Goal: Transaction & Acquisition: Obtain resource

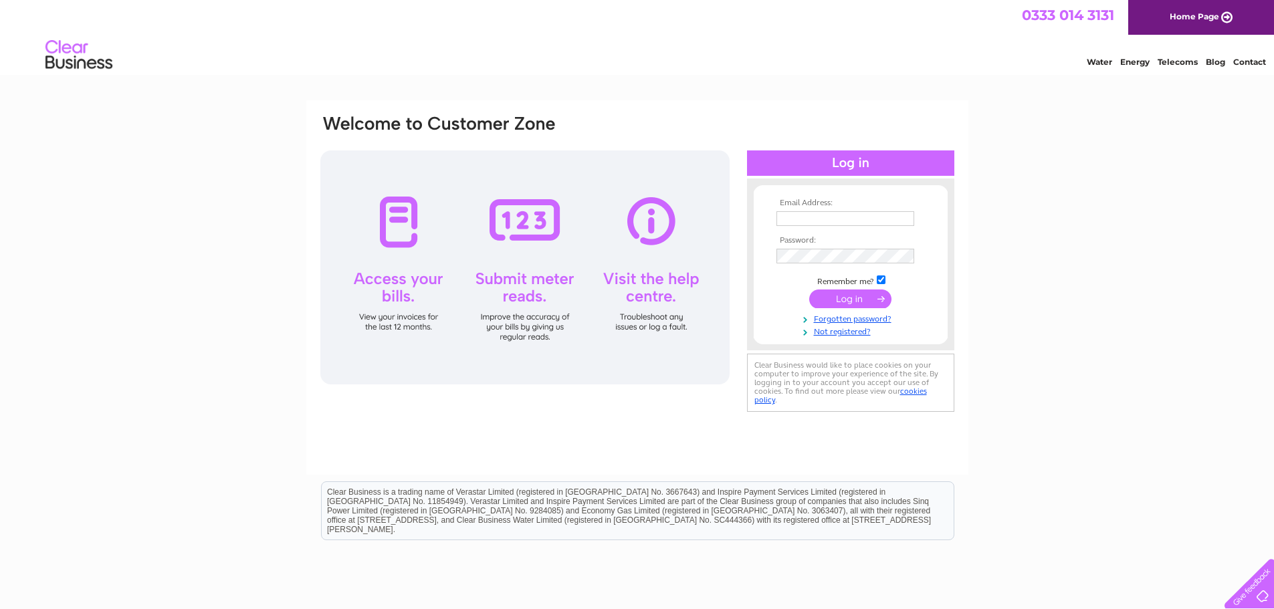
type input "helenemorton@outlook.com"
click at [848, 294] on input "submit" at bounding box center [850, 299] width 82 height 19
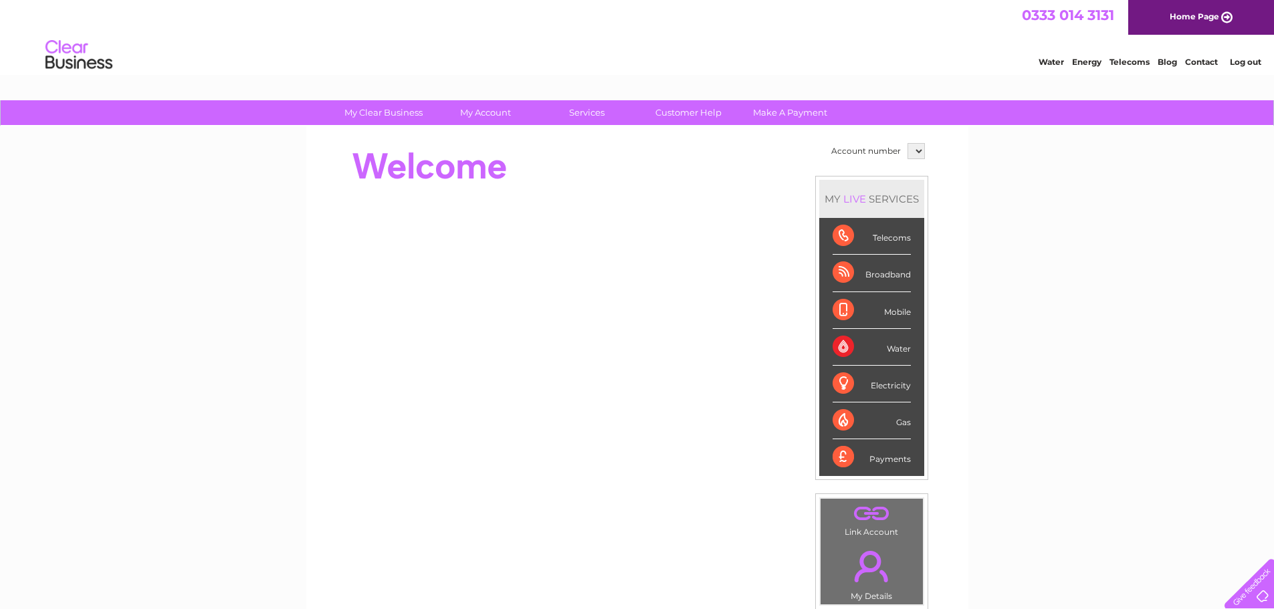
click at [847, 345] on div "Water" at bounding box center [872, 347] width 78 height 37
click at [919, 150] on select at bounding box center [915, 151] width 17 height 16
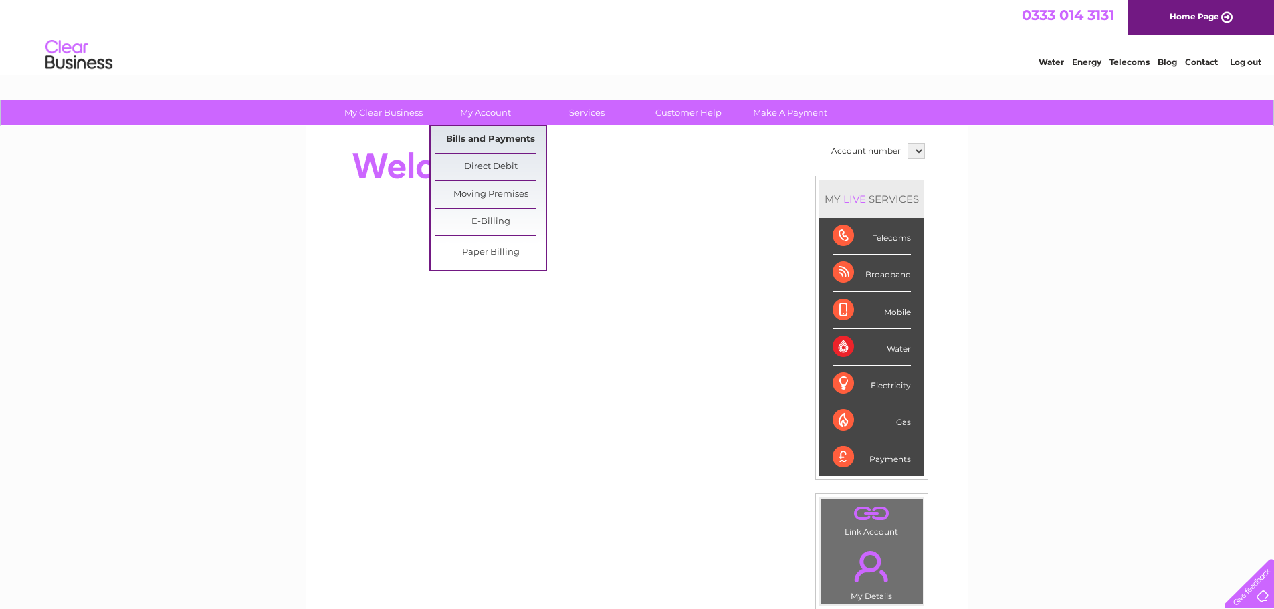
click at [481, 142] on link "Bills and Payments" at bounding box center [490, 139] width 110 height 27
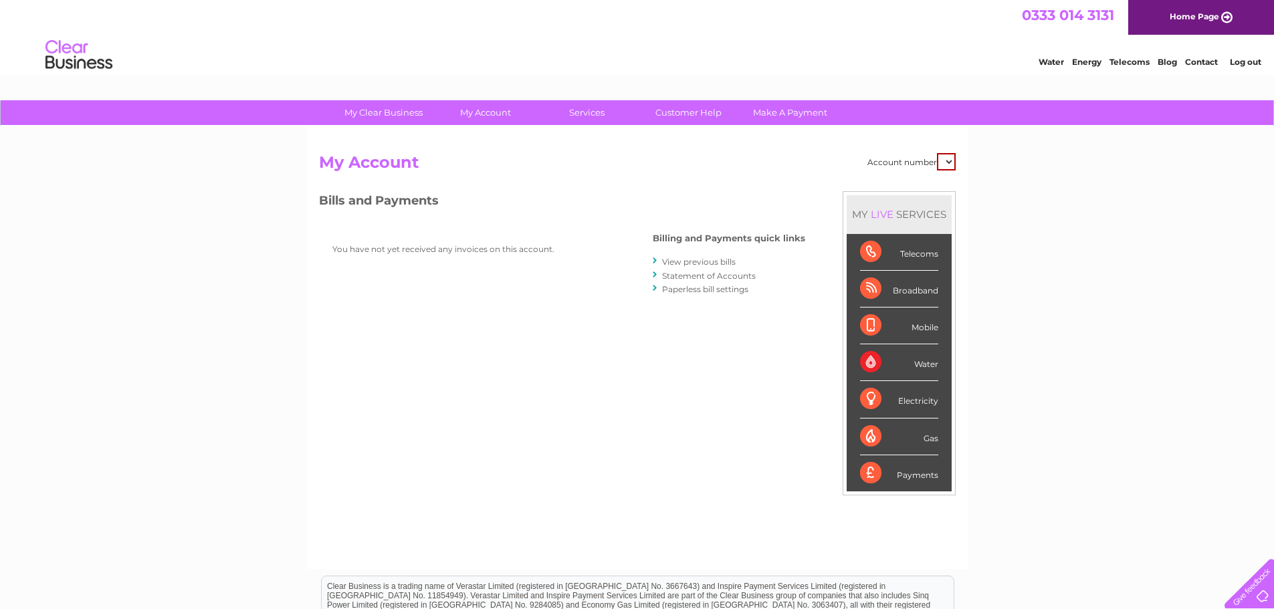
click at [687, 263] on link "View previous bills" at bounding box center [699, 262] width 74 height 10
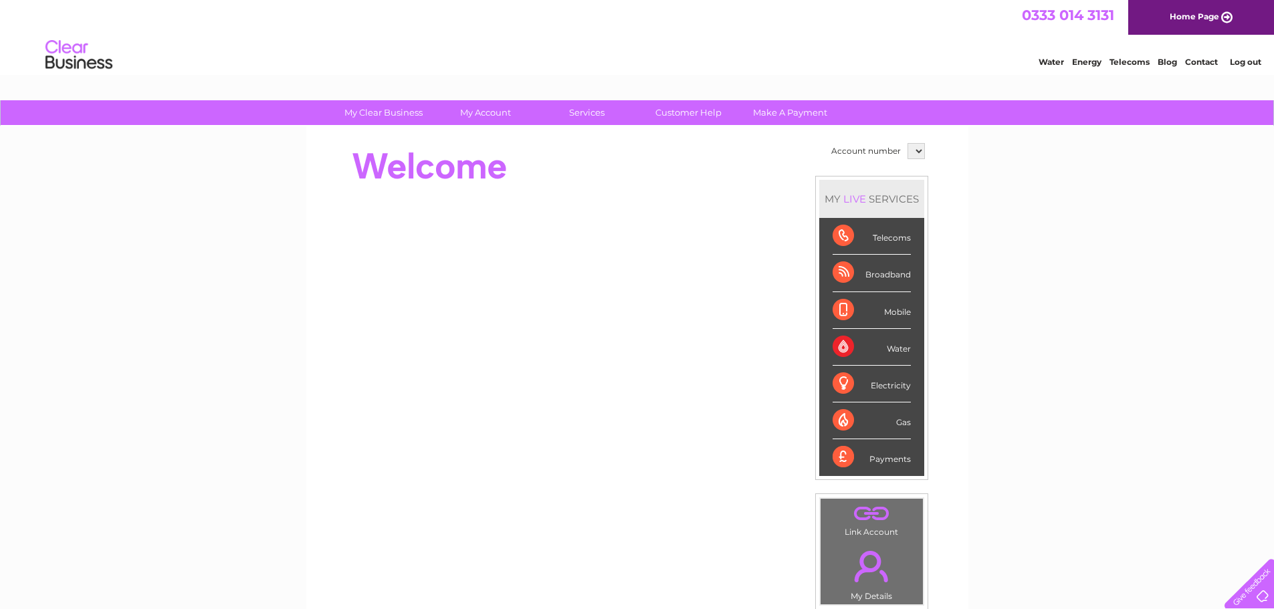
click at [1248, 64] on link "Log out" at bounding box center [1245, 62] width 31 height 10
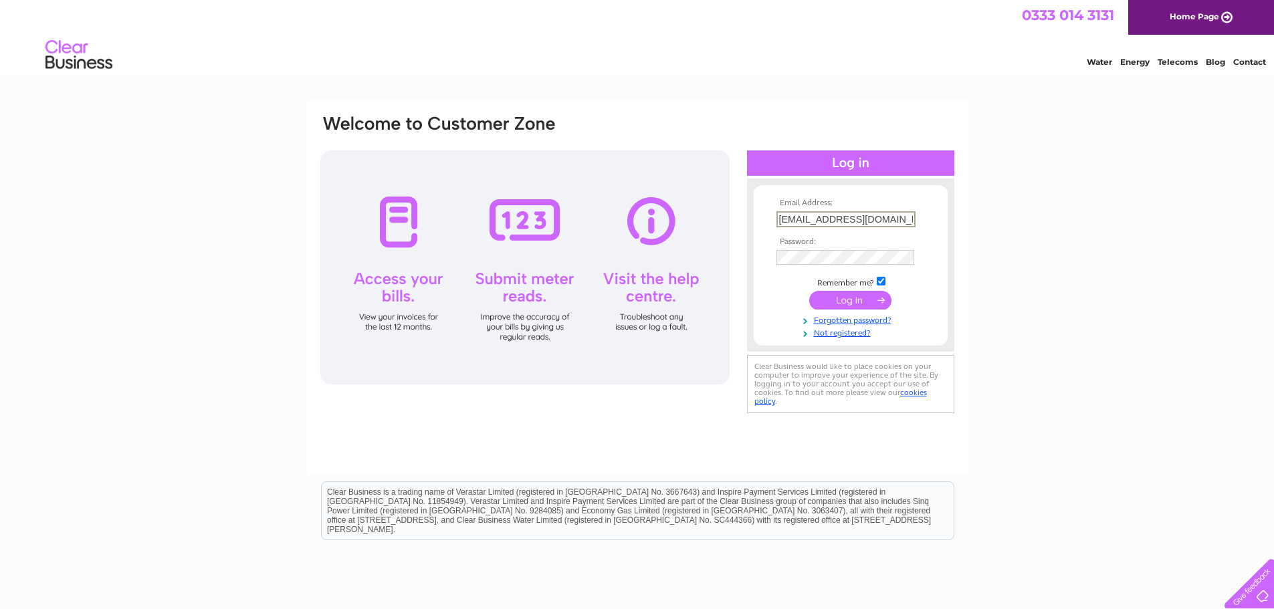
click at [905, 214] on input "helenemorton@outlook.com" at bounding box center [845, 219] width 139 height 16
type input "pauline@catwalk-falkirk.co.uk"
click at [847, 300] on input "submit" at bounding box center [850, 299] width 82 height 19
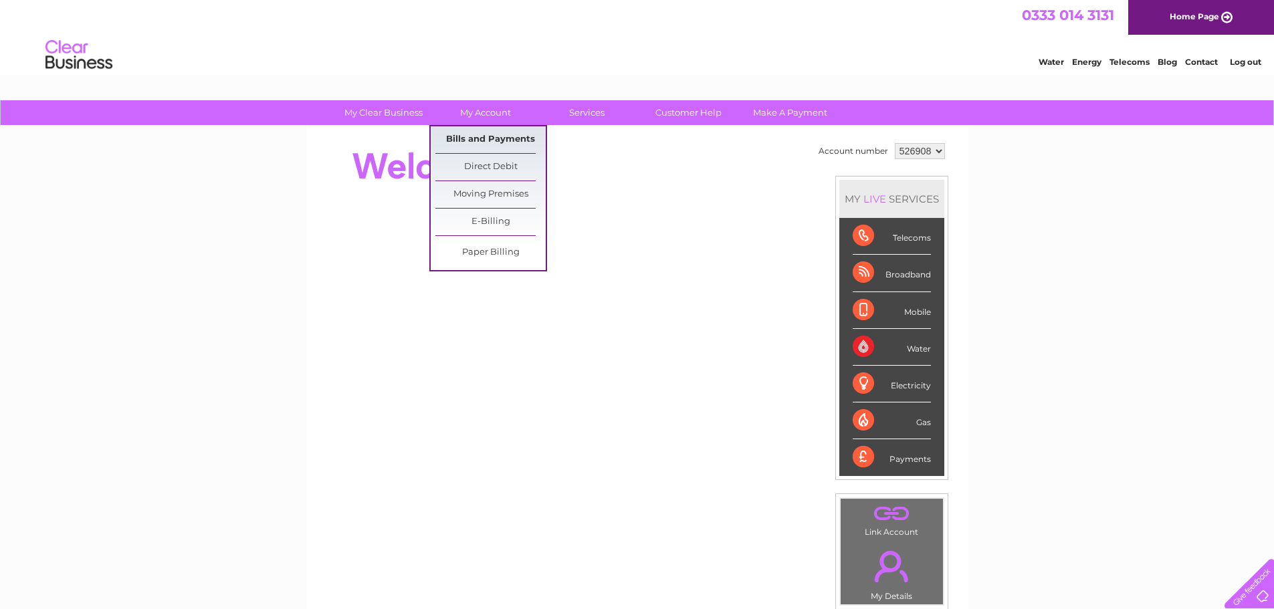
click at [498, 140] on link "Bills and Payments" at bounding box center [490, 139] width 110 height 27
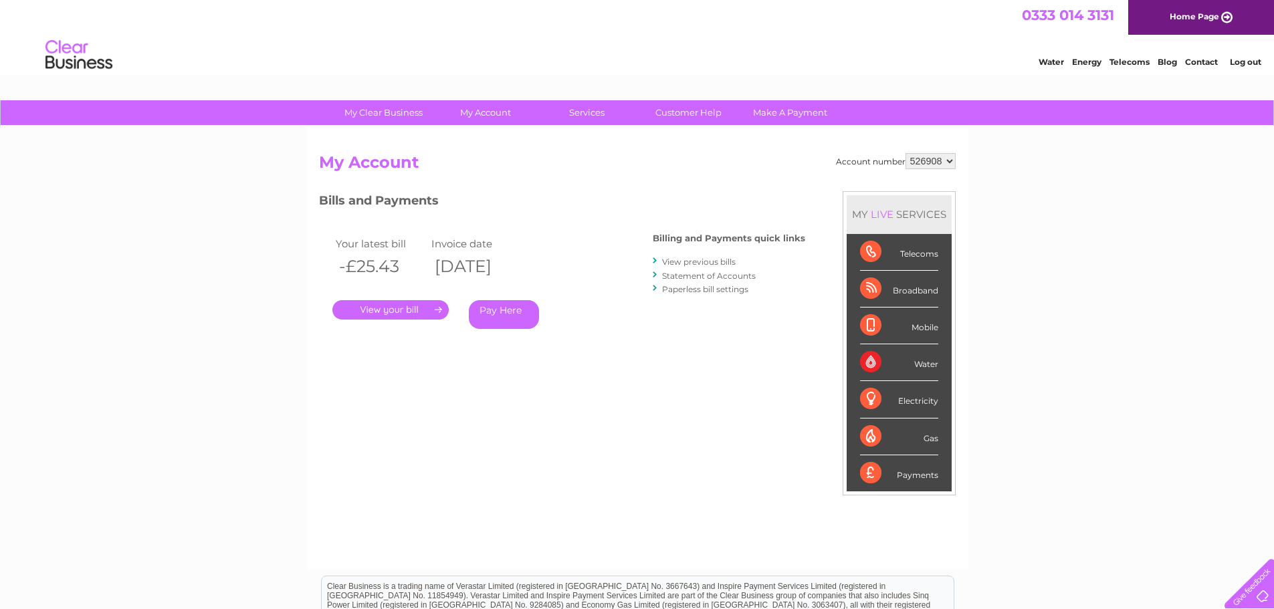
click at [408, 311] on link "." at bounding box center [390, 309] width 116 height 19
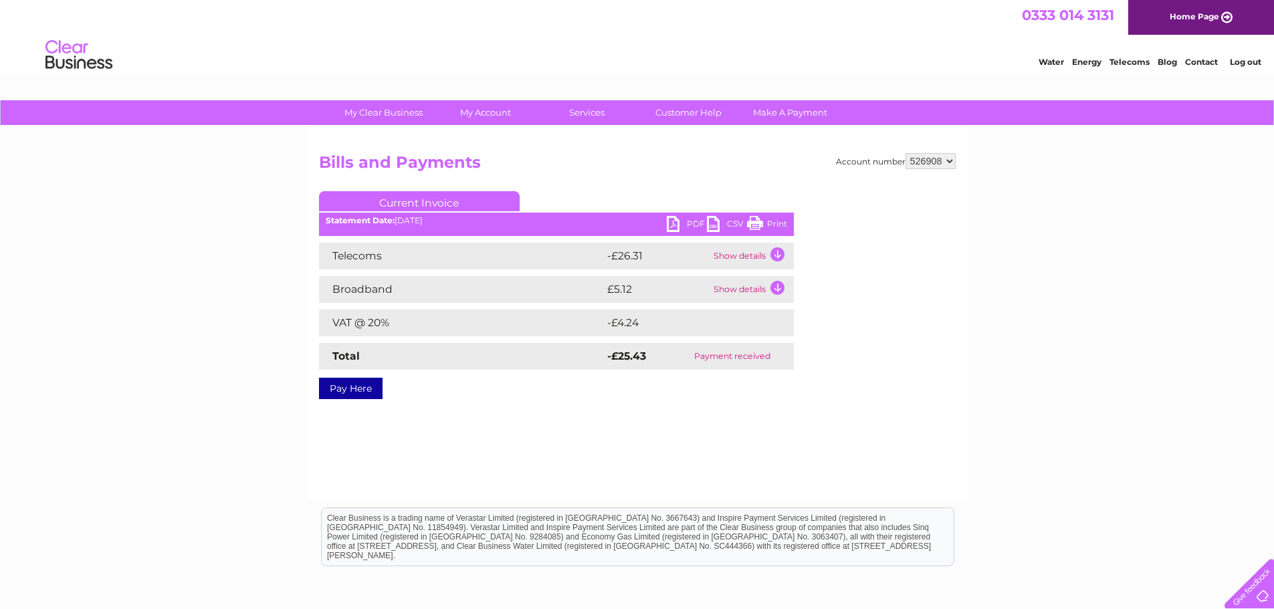
click at [687, 218] on link "PDF" at bounding box center [687, 225] width 40 height 19
click at [949, 162] on select "526908 907075 907090" at bounding box center [930, 161] width 50 height 16
select select "907075"
click at [905, 153] on select "526908 907075 907090" at bounding box center [930, 161] width 50 height 16
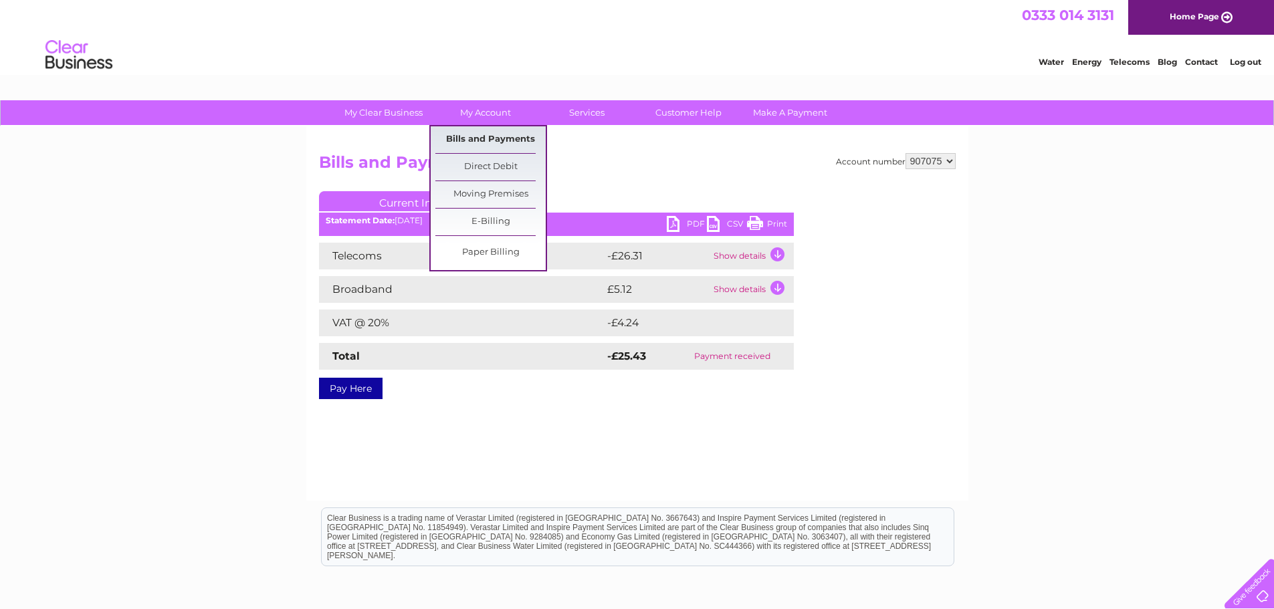
click at [480, 137] on link "Bills and Payments" at bounding box center [490, 139] width 110 height 27
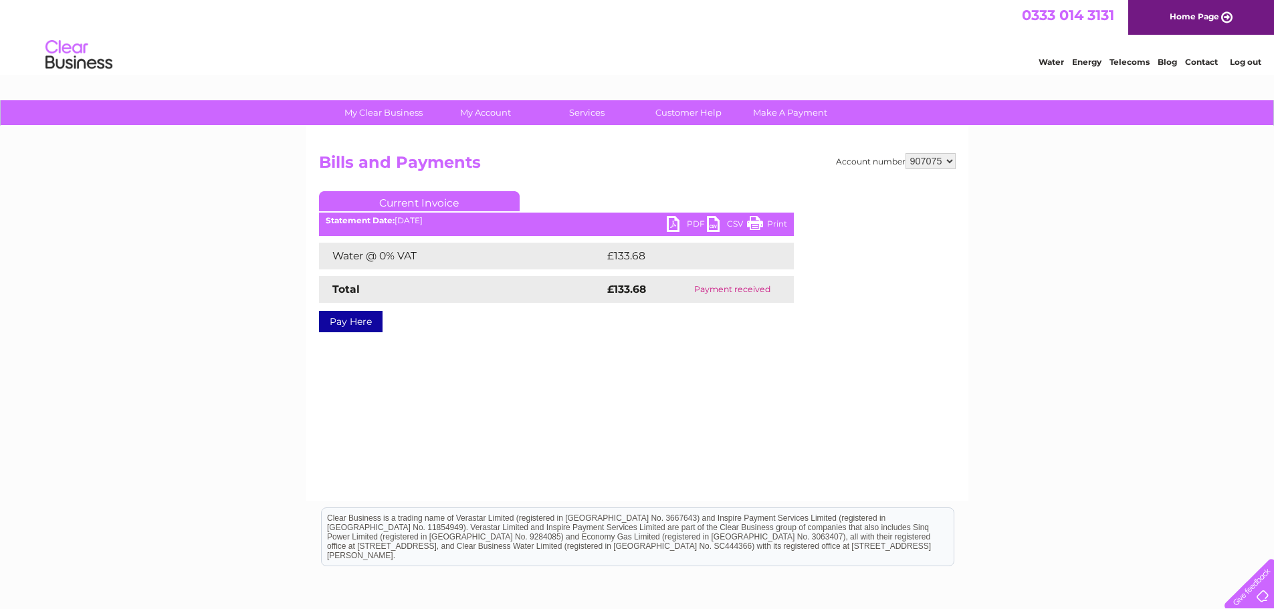
click at [691, 224] on link "PDF" at bounding box center [687, 225] width 40 height 19
click at [952, 159] on select "526908 907075 907090" at bounding box center [930, 161] width 50 height 16
select select "907090"
click at [905, 153] on select "526908 907075 907090" at bounding box center [930, 161] width 50 height 16
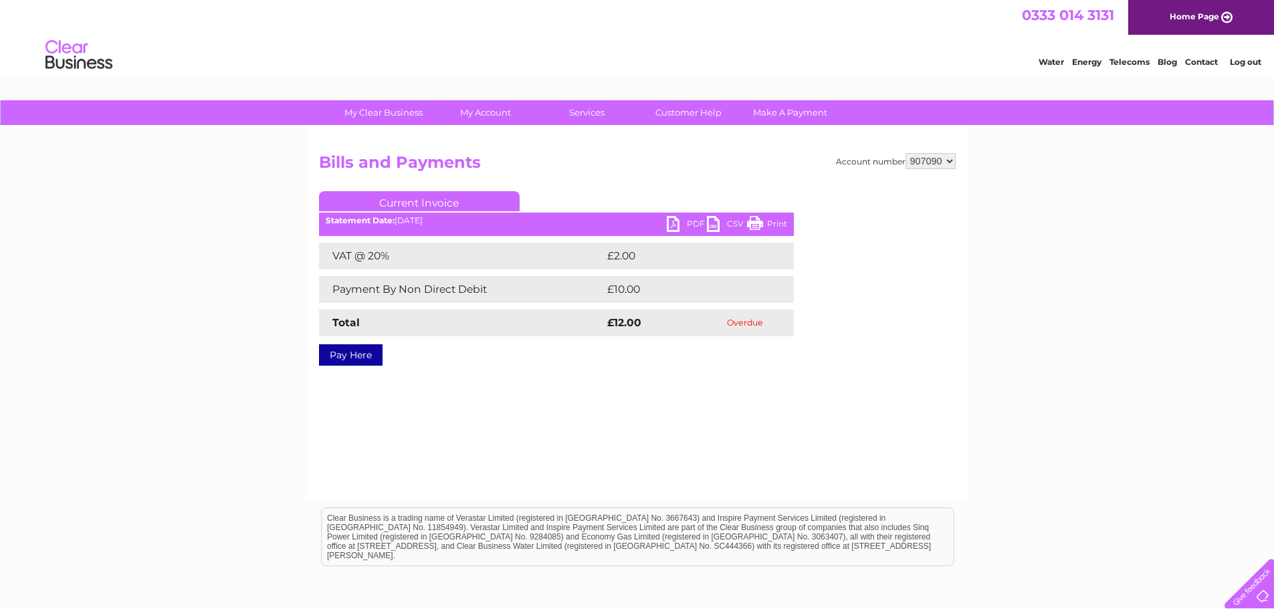
click at [679, 221] on link "PDF" at bounding box center [687, 225] width 40 height 19
click at [1190, 15] on link "Home Page" at bounding box center [1201, 17] width 146 height 35
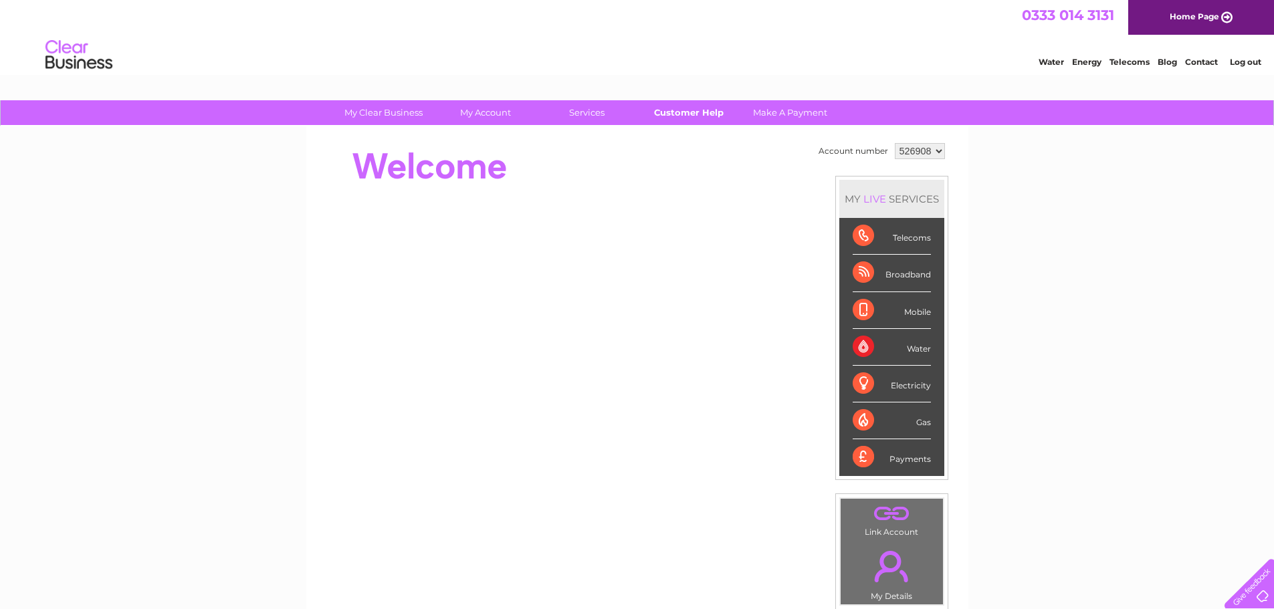
click at [683, 109] on link "Customer Help" at bounding box center [688, 112] width 110 height 25
click at [935, 150] on select "526908 907075 907090" at bounding box center [920, 151] width 50 height 16
click at [1075, 228] on div "My Clear Business Login Details My Details My Preferences Link Account My Accou…" at bounding box center [637, 476] width 1274 height 752
click at [1201, 62] on link "Contact" at bounding box center [1201, 62] width 33 height 10
